Goal: Task Accomplishment & Management: Manage account settings

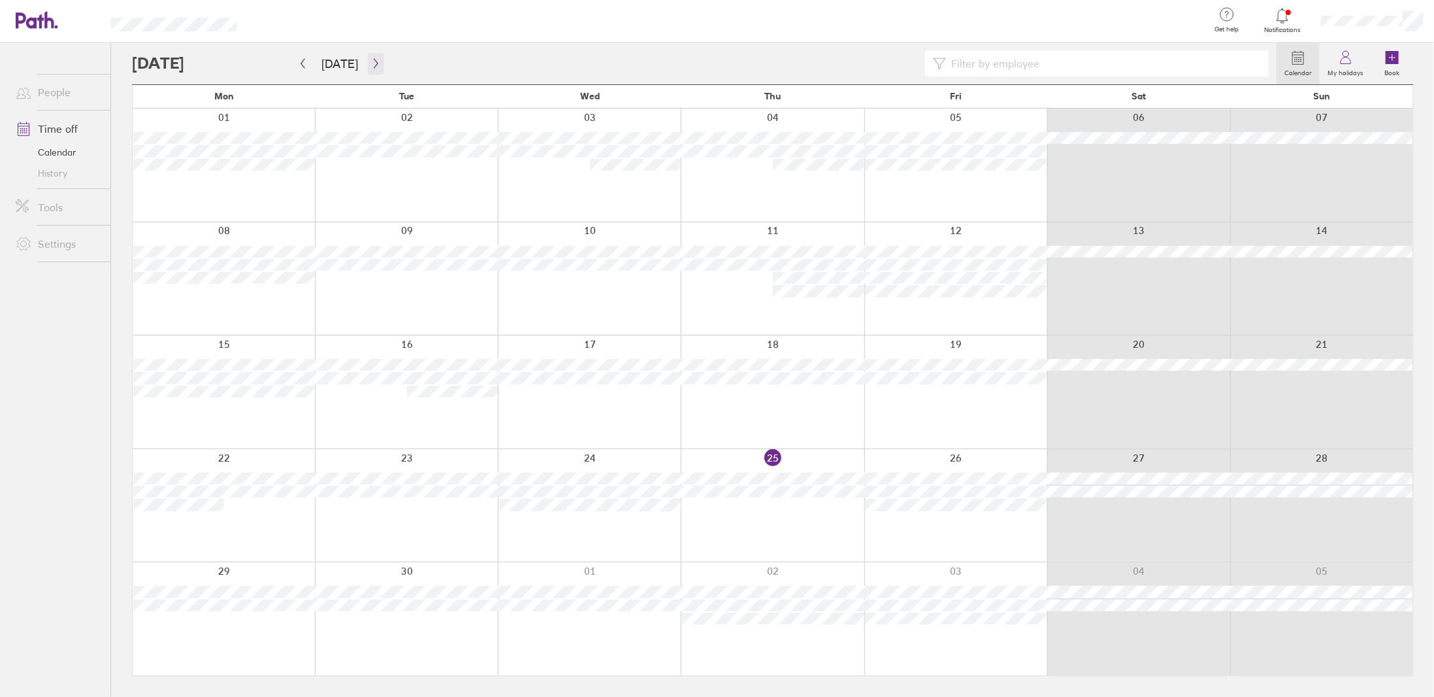
click at [376, 61] on icon "button" at bounding box center [376, 63] width 10 height 10
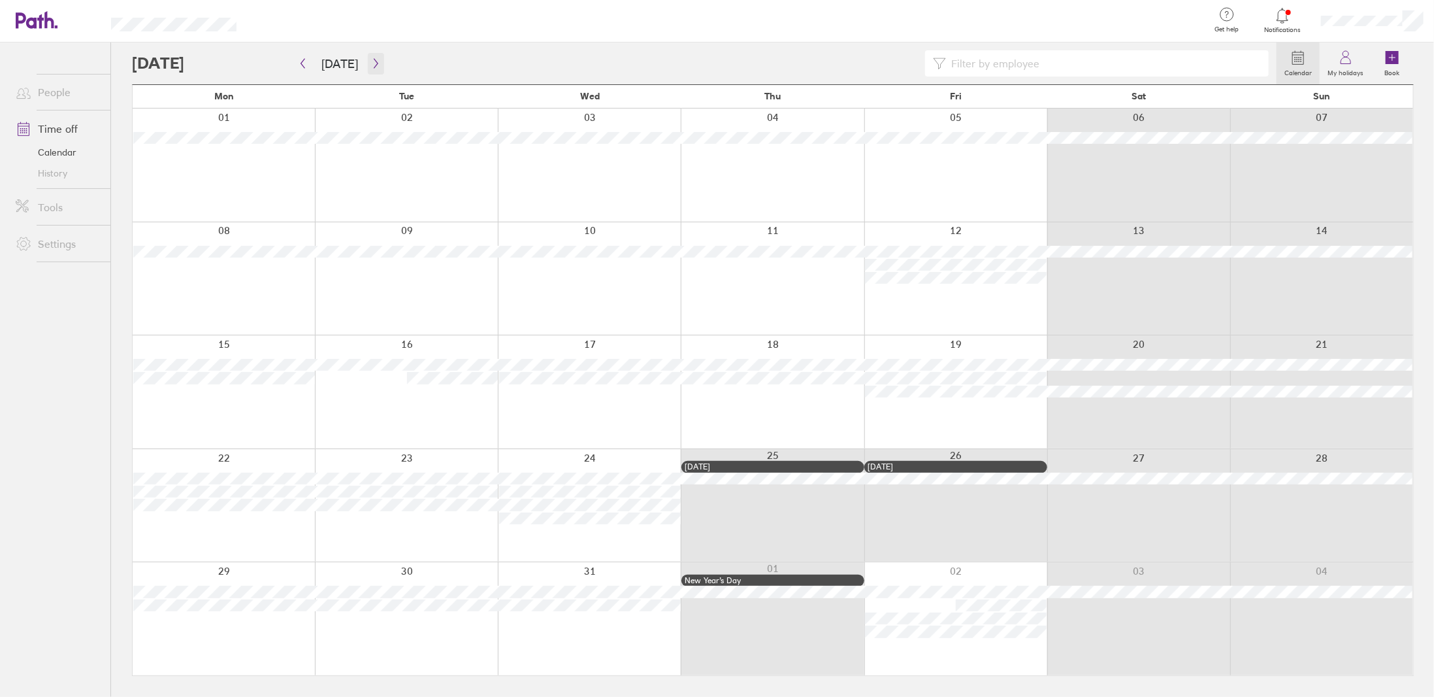
click at [376, 61] on icon "button" at bounding box center [376, 63] width 10 height 10
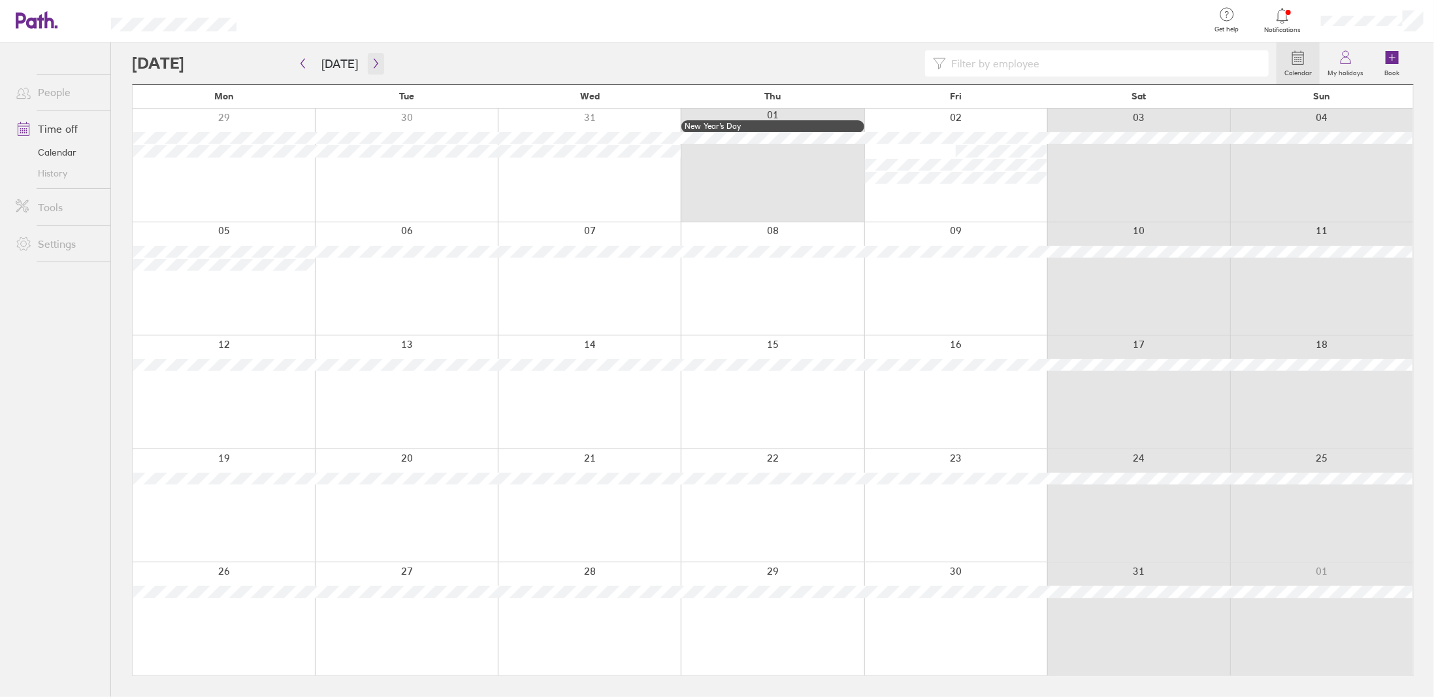
click at [376, 61] on icon "button" at bounding box center [376, 63] width 10 height 10
